Goal: Check status: Check status

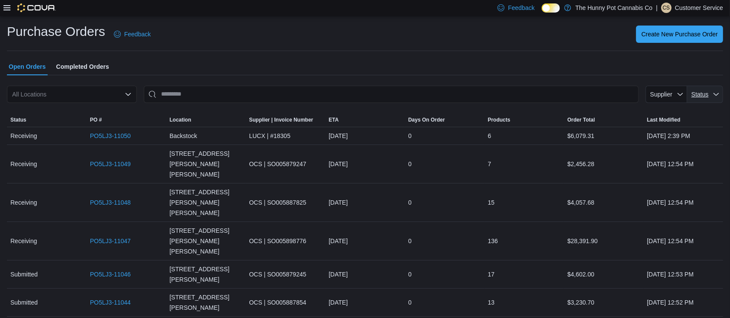
click at [709, 93] on span "Status" at bounding box center [700, 94] width 19 height 9
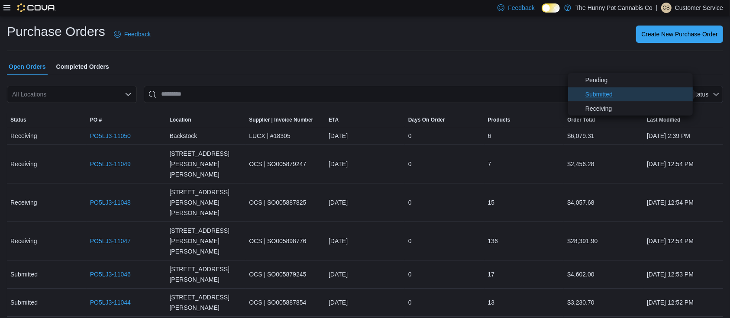
click at [591, 97] on span "Submitted" at bounding box center [637, 94] width 102 height 10
type input "**********"
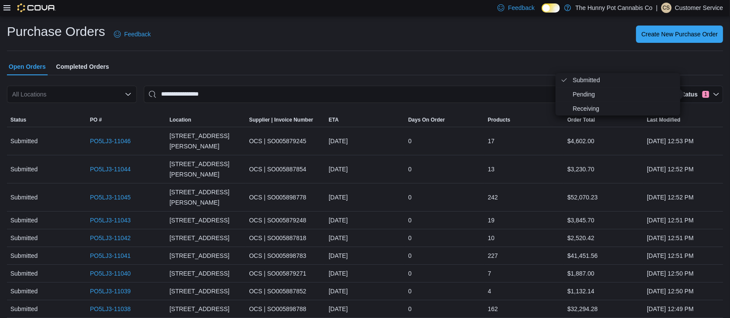
click at [269, 21] on div "**********" at bounding box center [365, 213] width 730 height 394
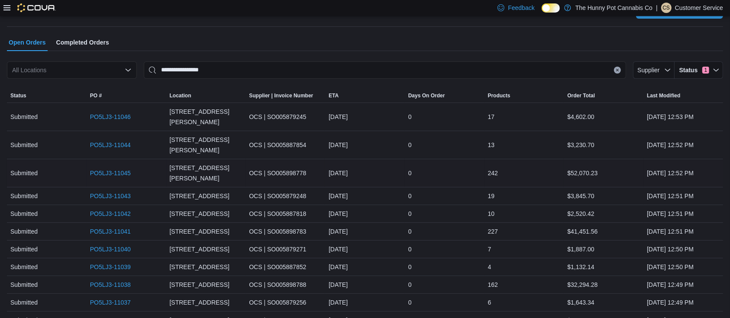
scroll to position [25, 0]
click at [120, 279] on link "PO5LJ3-11038" at bounding box center [110, 284] width 41 height 10
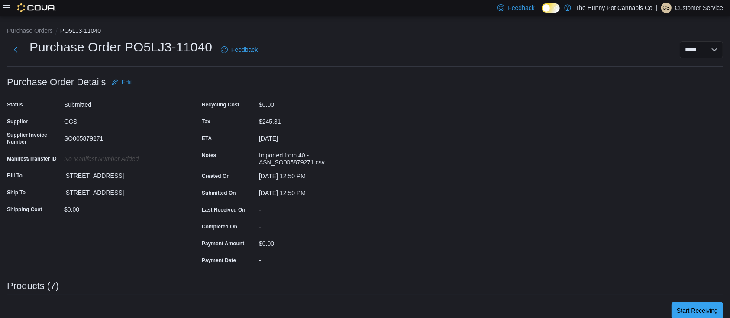
scroll to position [152, 0]
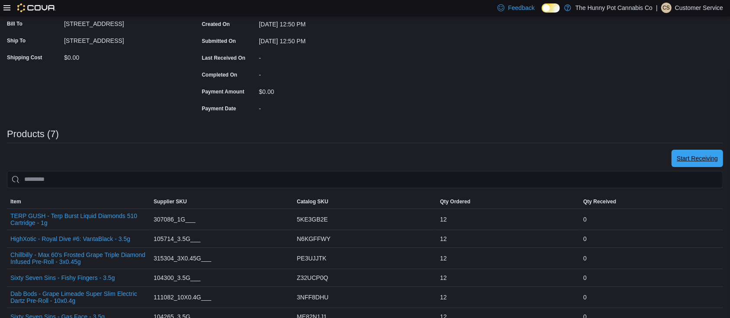
click at [703, 161] on span "Start Receiving" at bounding box center [697, 158] width 41 height 9
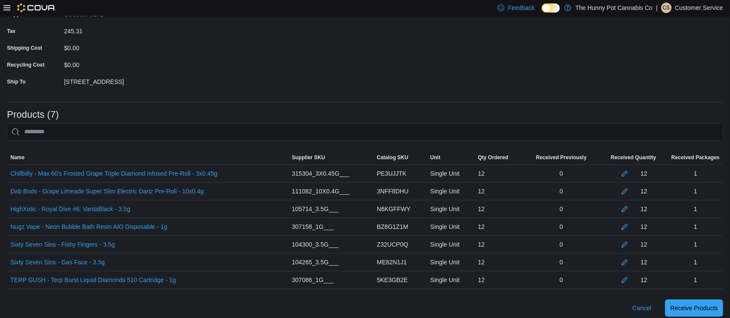
scroll to position [112, 0]
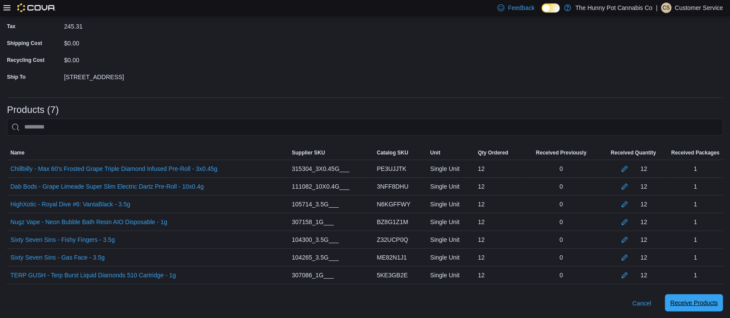
click at [687, 304] on span "Receive Products" at bounding box center [694, 303] width 48 height 9
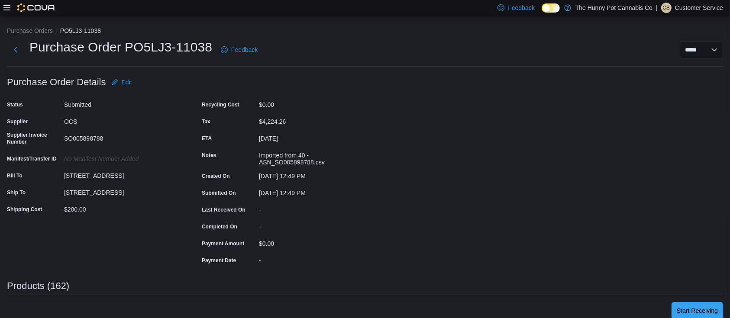
click at [703, 303] on span "Start Receiving" at bounding box center [697, 310] width 41 height 17
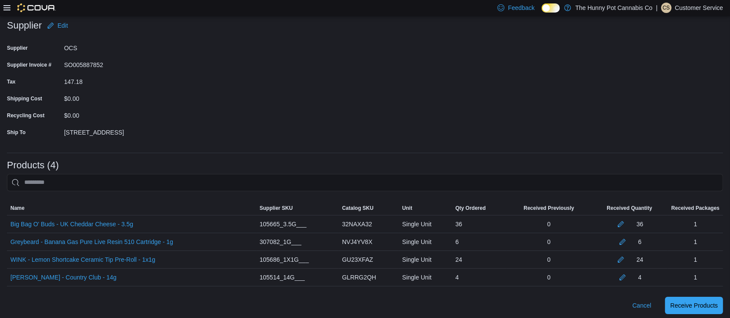
scroll to position [59, 0]
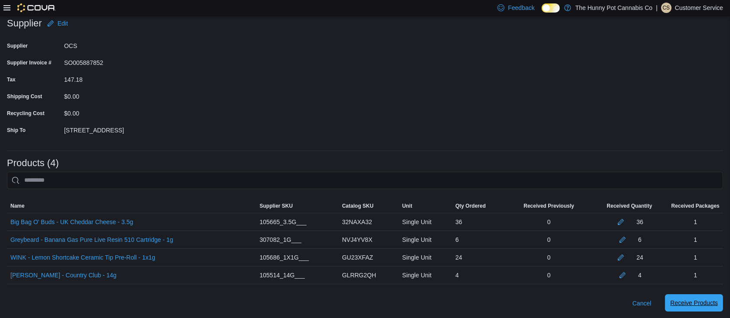
click at [687, 298] on span "Receive Products" at bounding box center [694, 303] width 48 height 17
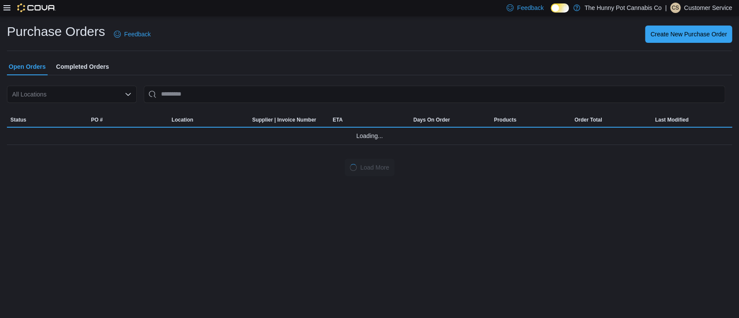
click at [128, 95] on icon "Open list of options" at bounding box center [128, 94] width 5 height 3
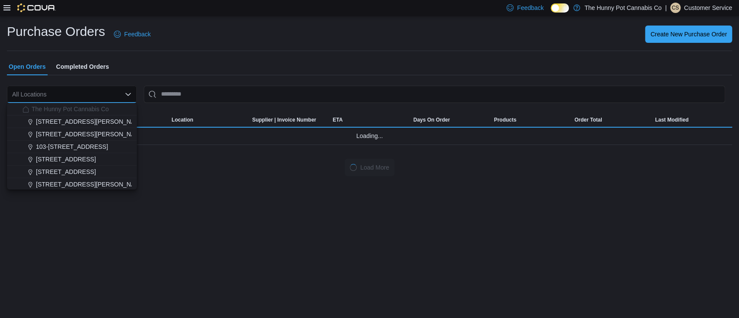
click at [194, 62] on div "Open Orders Completed Orders" at bounding box center [369, 66] width 725 height 17
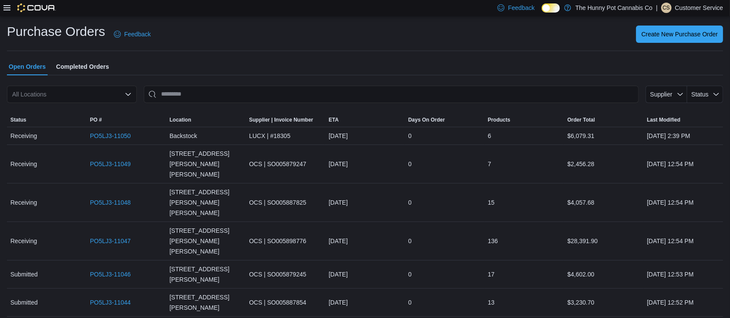
click at [352, 41] on div "Create New Purchase Order" at bounding box center [442, 34] width 562 height 17
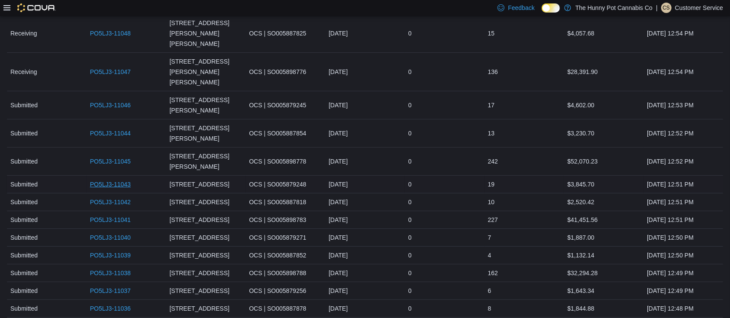
scroll to position [182, 0]
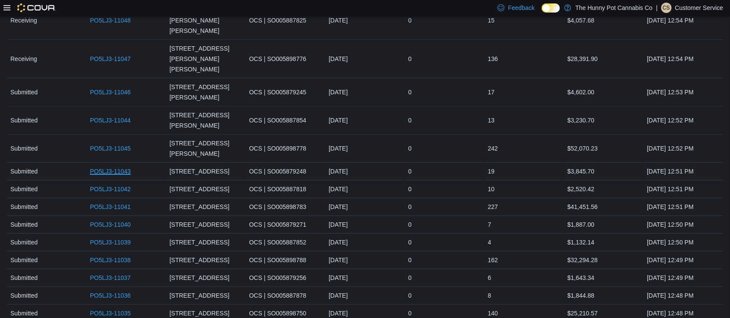
click at [118, 166] on link "PO5LJ3-11043" at bounding box center [110, 171] width 41 height 10
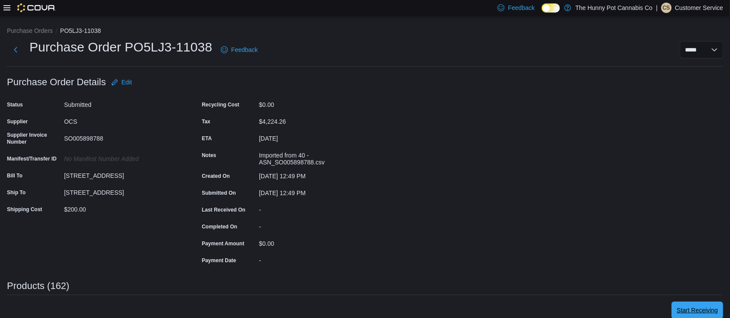
click at [706, 311] on span "Start Receiving" at bounding box center [697, 310] width 41 height 9
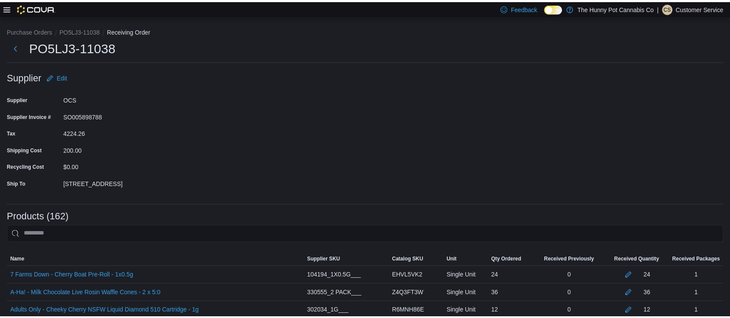
scroll to position [2857, 0]
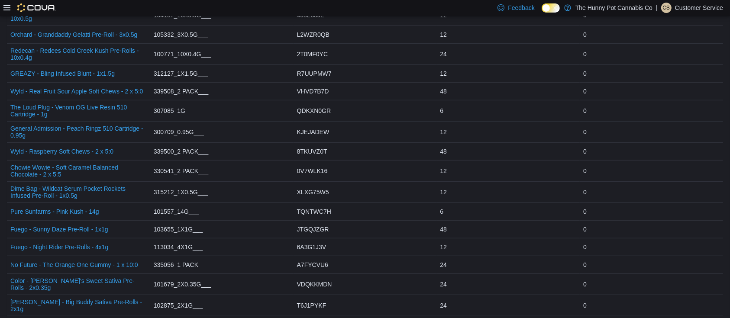
scroll to position [778, 0]
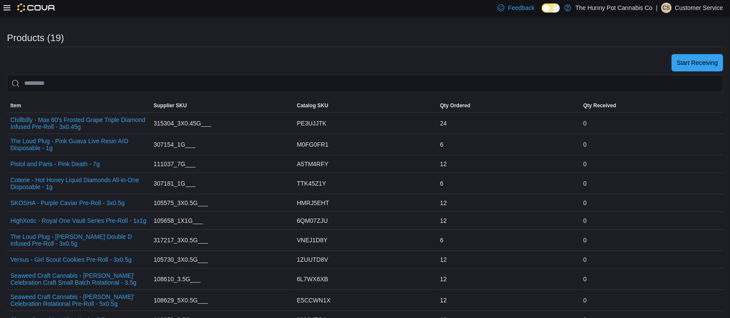
scroll to position [250, 0]
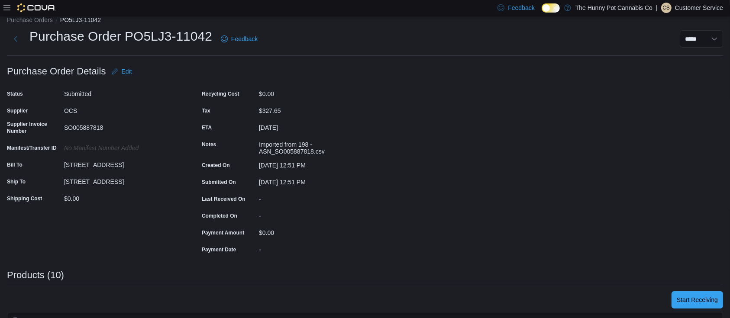
scroll to position [11, 0]
click at [461, 149] on div "Purchase Order: PO5LJ3-11042 Feedback Purchase Order Details Edit Status Submit…" at bounding box center [365, 300] width 716 height 476
